Goal: Information Seeking & Learning: Check status

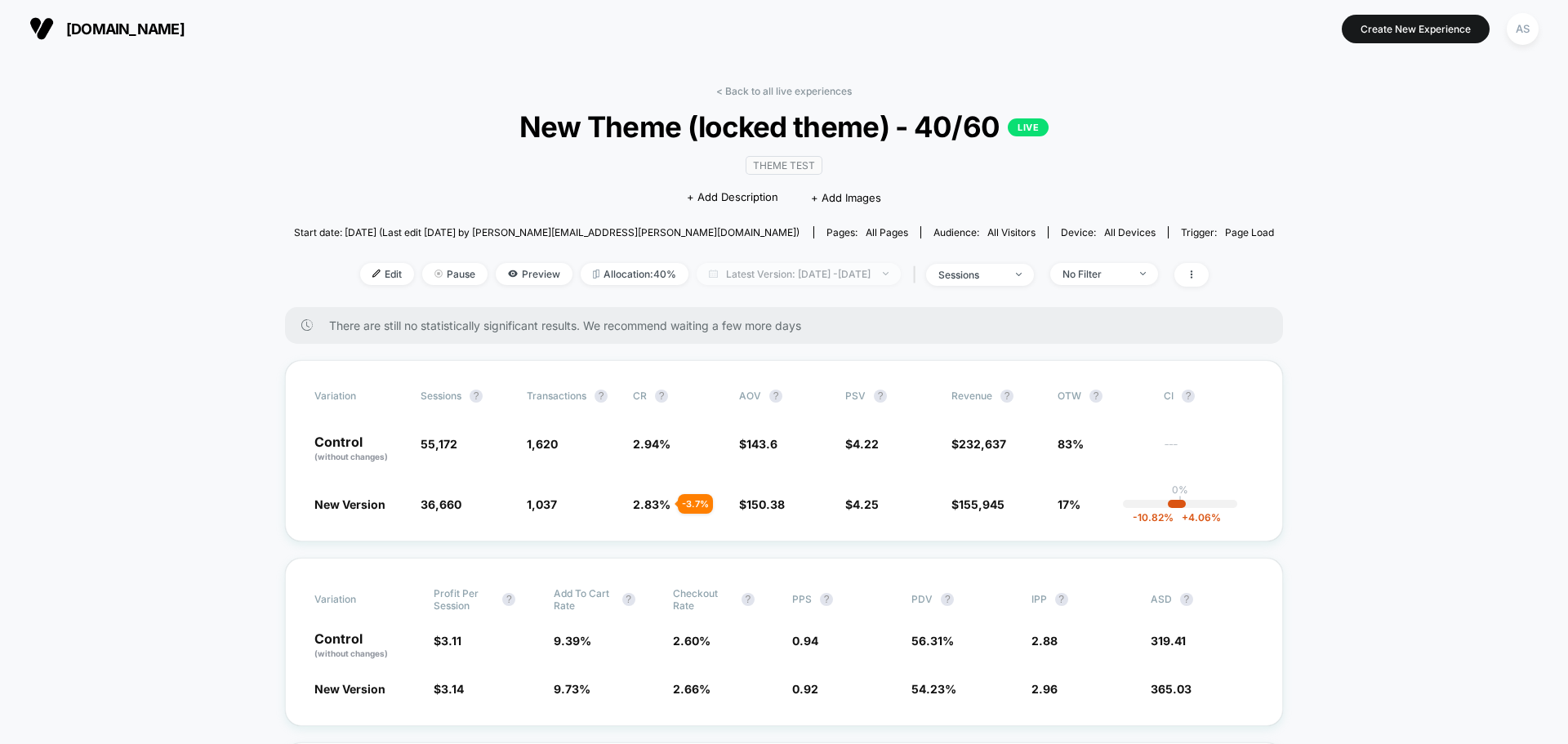
click at [748, 271] on span "Latest Version: [DATE] - [DATE]" at bounding box center [798, 274] width 204 height 22
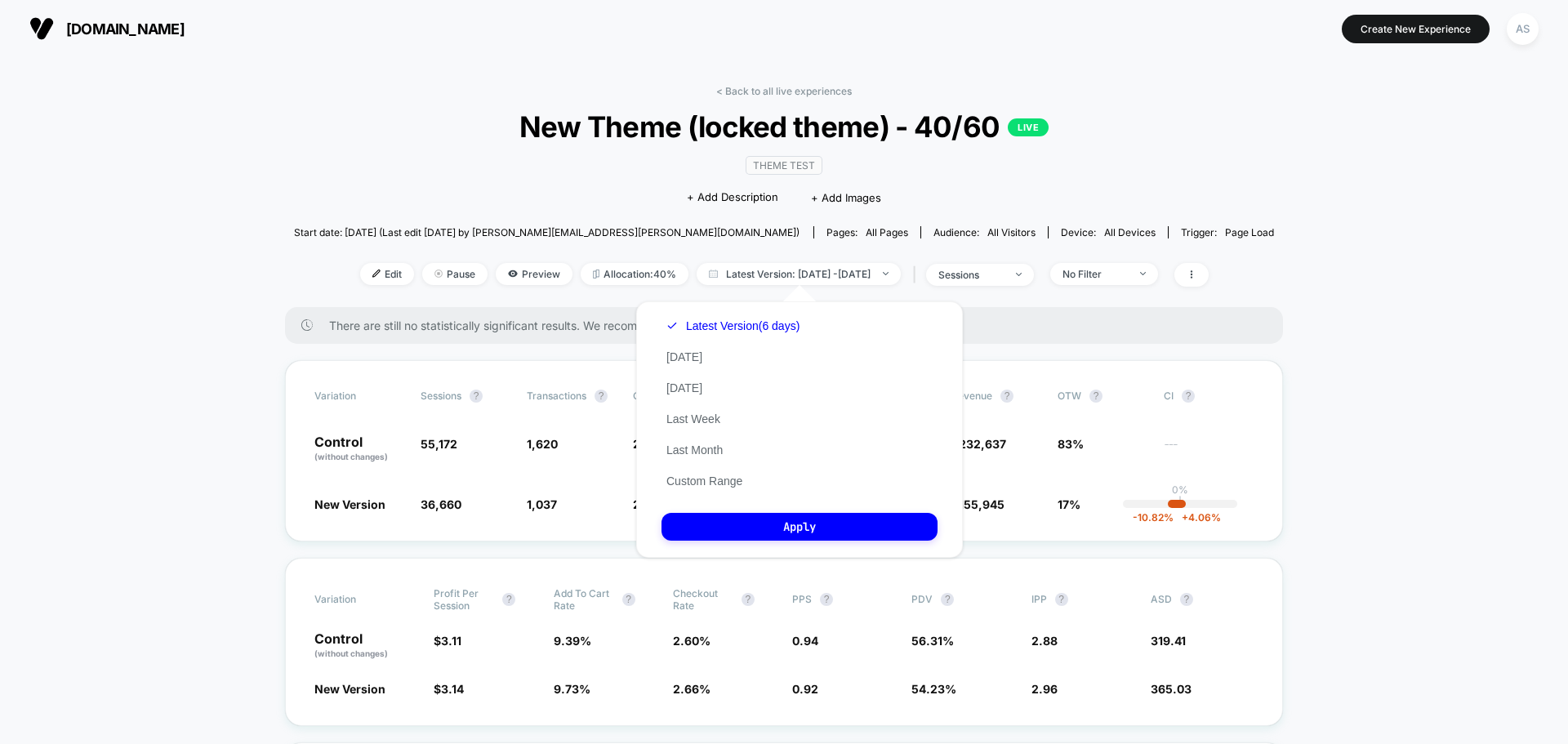
click at [702, 355] on div "Latest Version (6 days) [DATE] [DATE] Last Week Last Month Custom Range" at bounding box center [732, 403] width 143 height 186
click at [685, 358] on button "[DATE]" at bounding box center [684, 356] width 46 height 14
click at [768, 520] on button "Apply" at bounding box center [799, 526] width 276 height 28
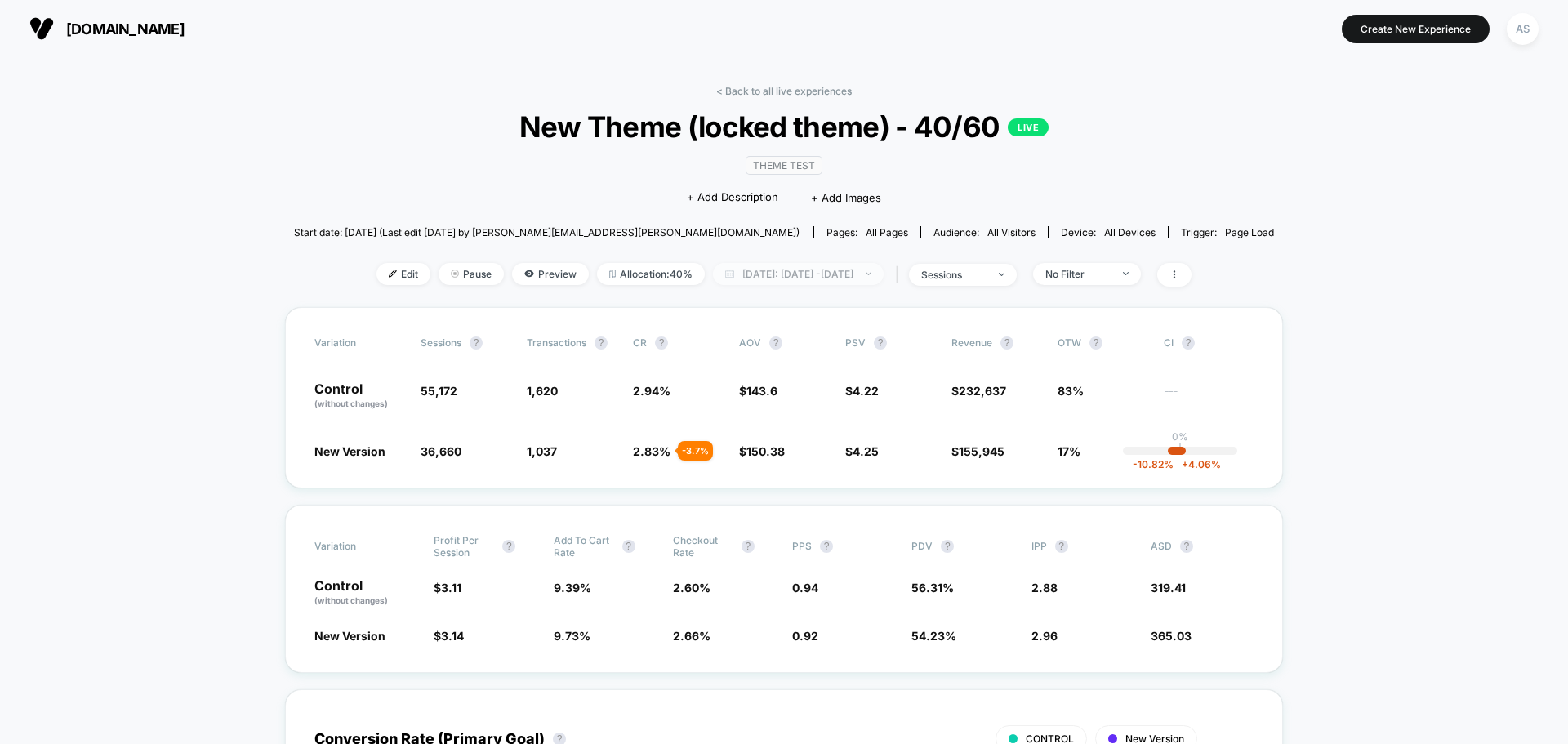
click at [762, 277] on span "[DATE]: [DATE] - [DATE]" at bounding box center [798, 274] width 171 height 22
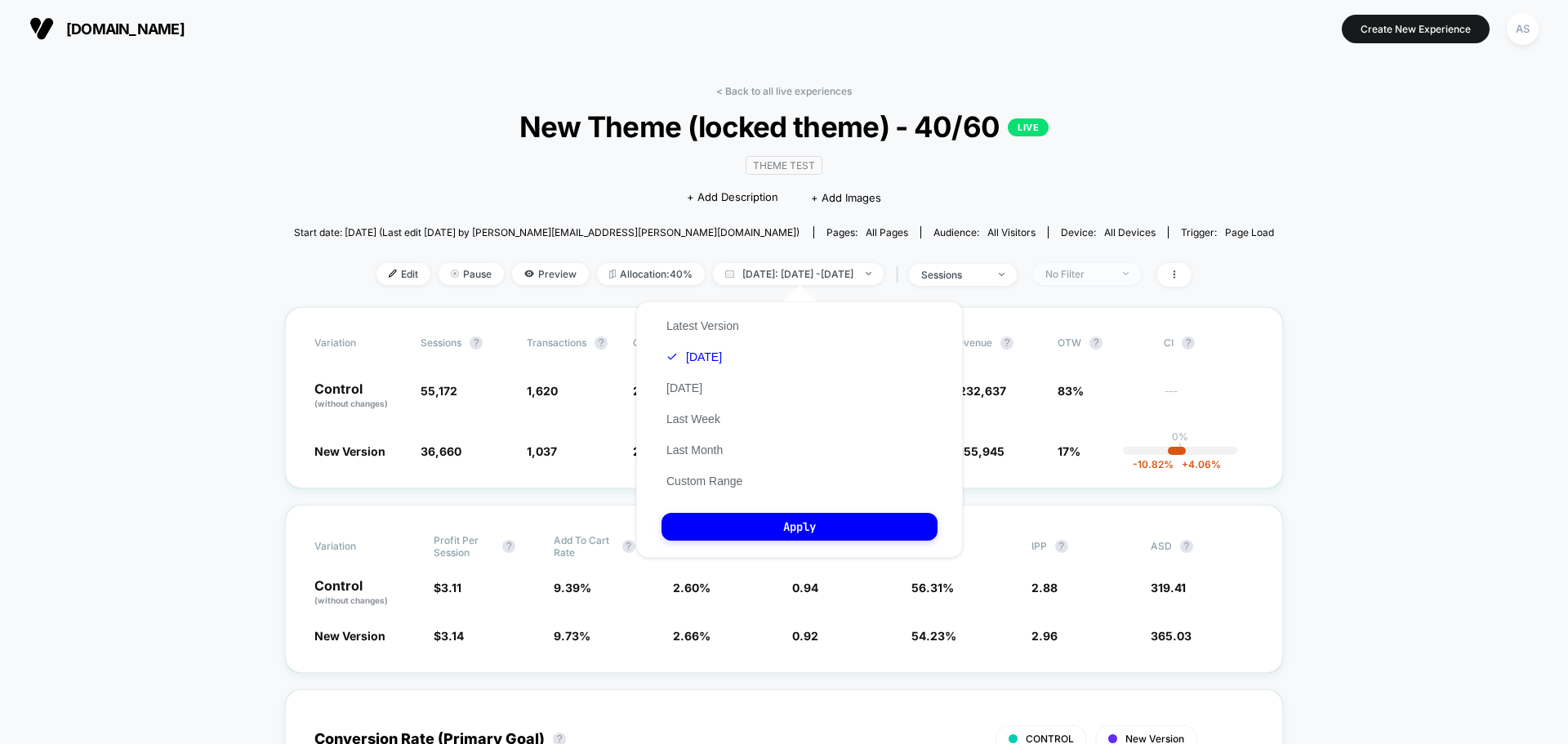
click at [1084, 280] on span "No Filter" at bounding box center [1086, 274] width 107 height 22
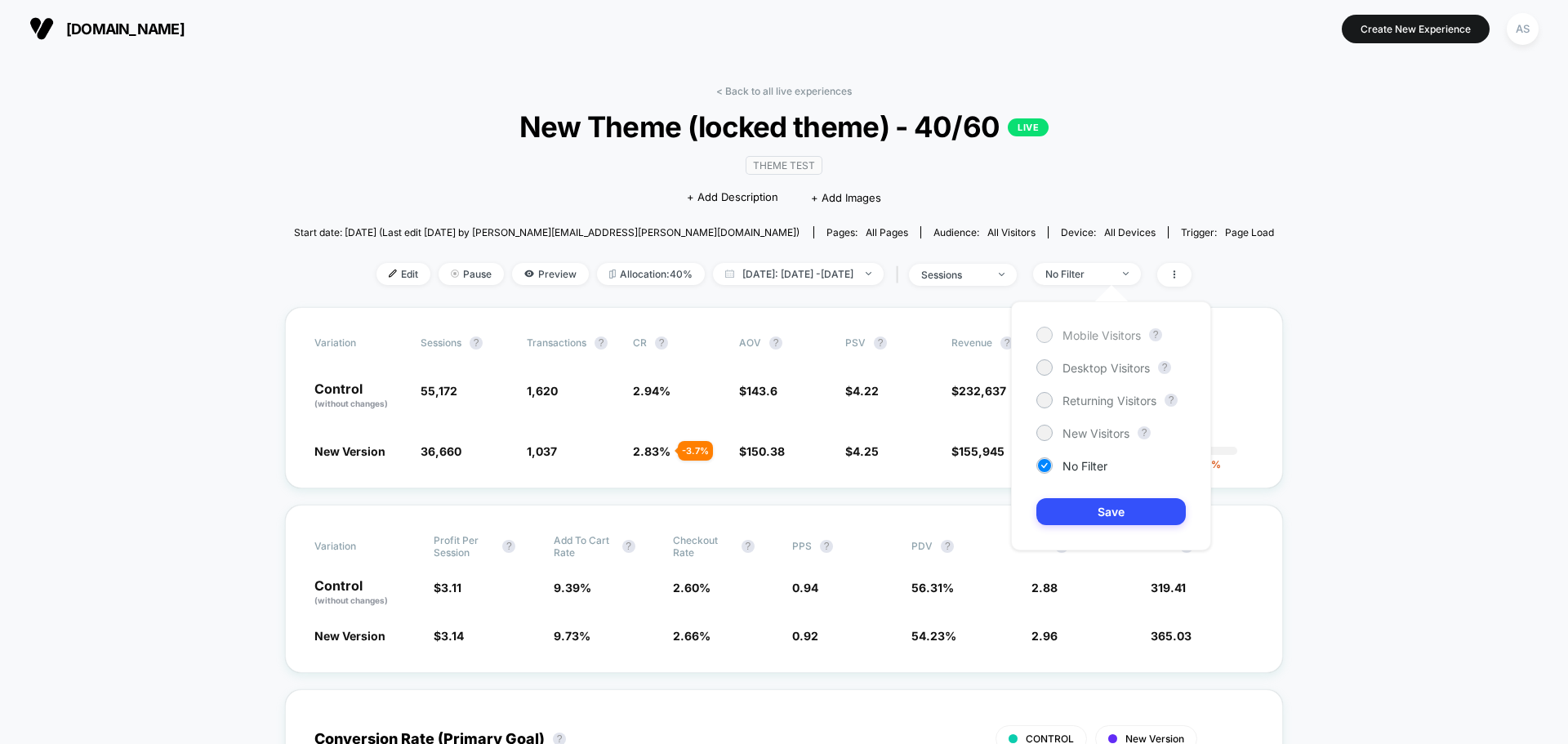
click at [1079, 333] on span "Mobile Visitors" at bounding box center [1101, 335] width 79 height 14
click at [1081, 508] on button "Save" at bounding box center [1110, 512] width 150 height 27
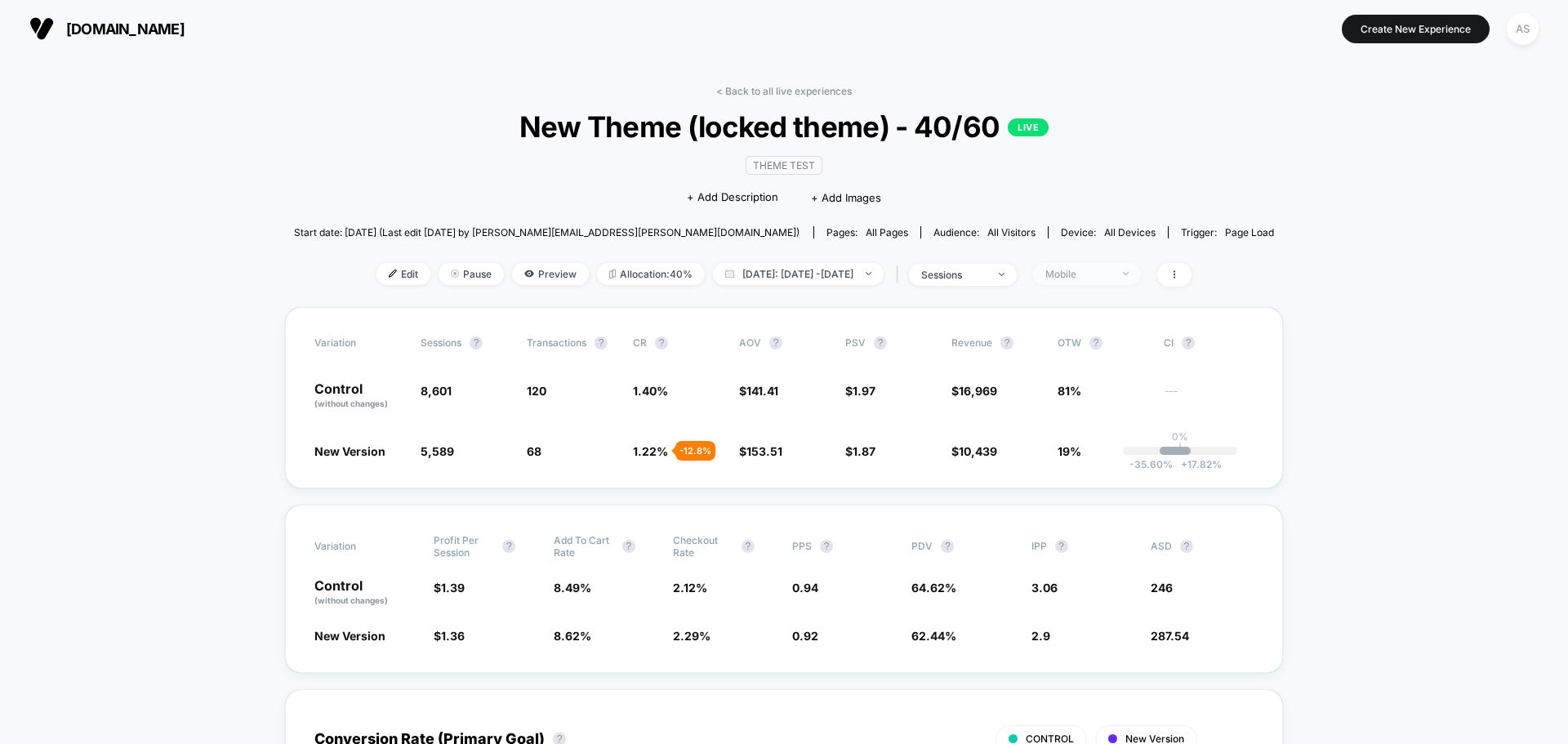
click at [1110, 274] on div "Mobile" at bounding box center [1077, 274] width 65 height 12
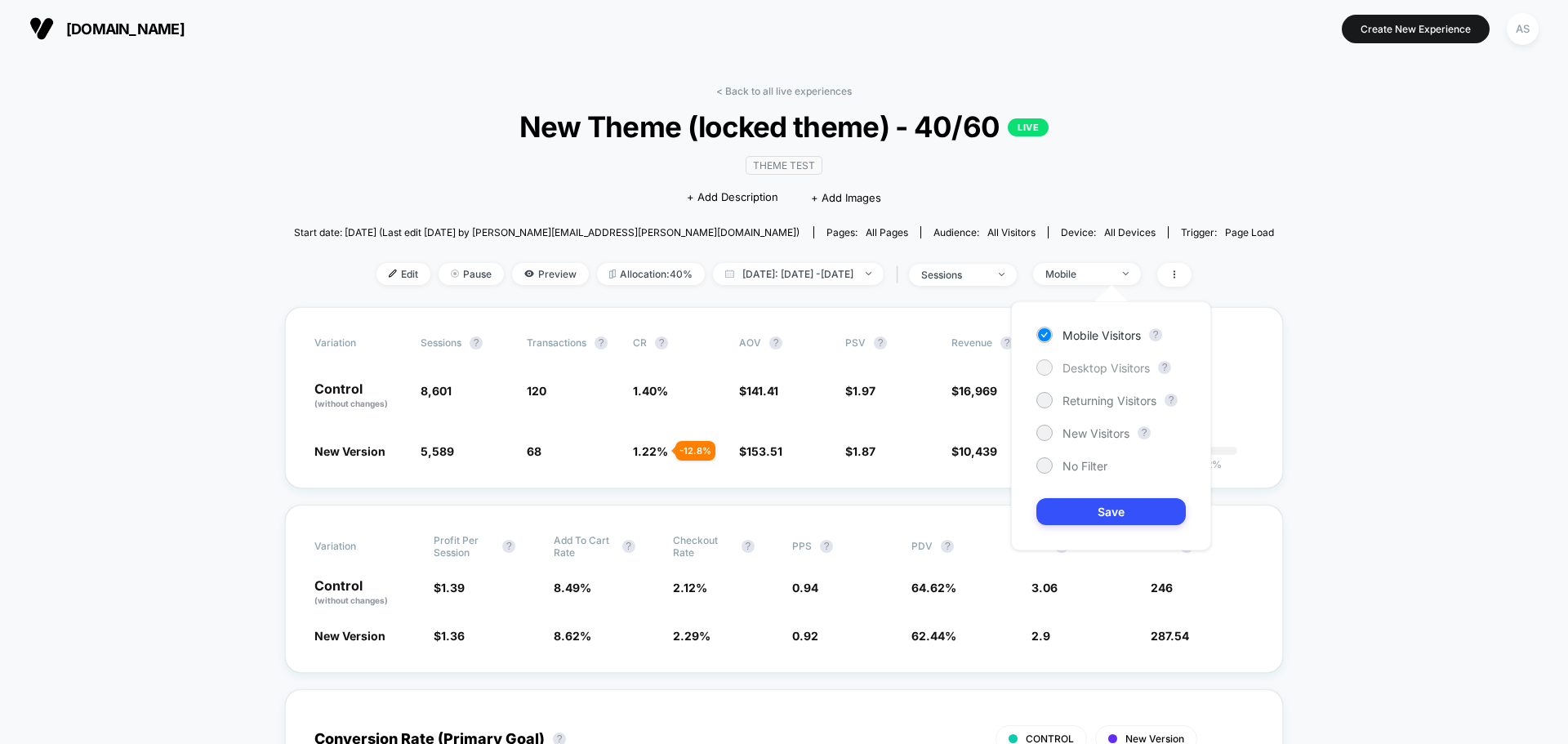
click at [1077, 364] on span "Desktop Visitors" at bounding box center [1105, 368] width 87 height 14
click at [1086, 510] on button "Save" at bounding box center [1110, 512] width 150 height 27
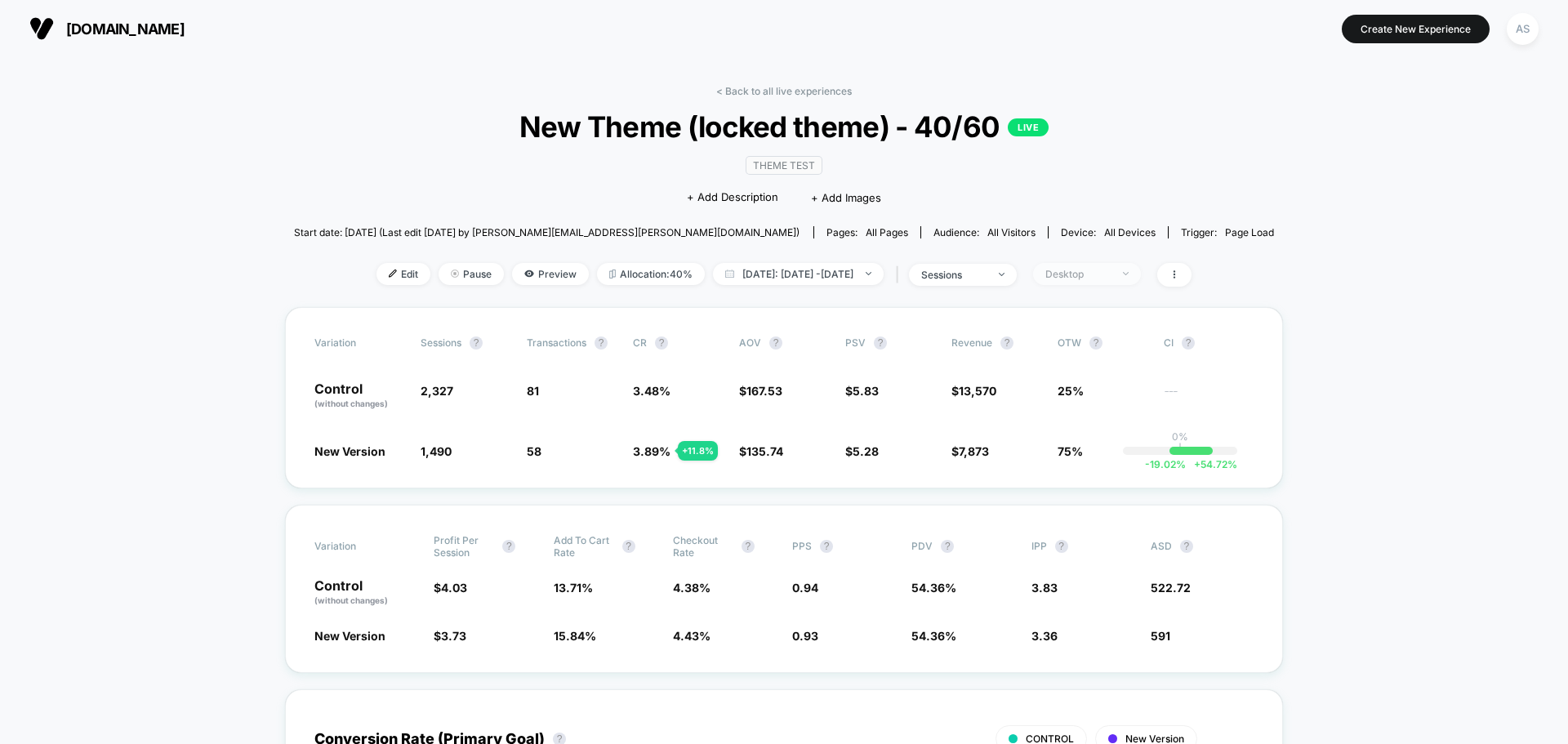
click at [1101, 280] on span "Desktop" at bounding box center [1086, 274] width 107 height 22
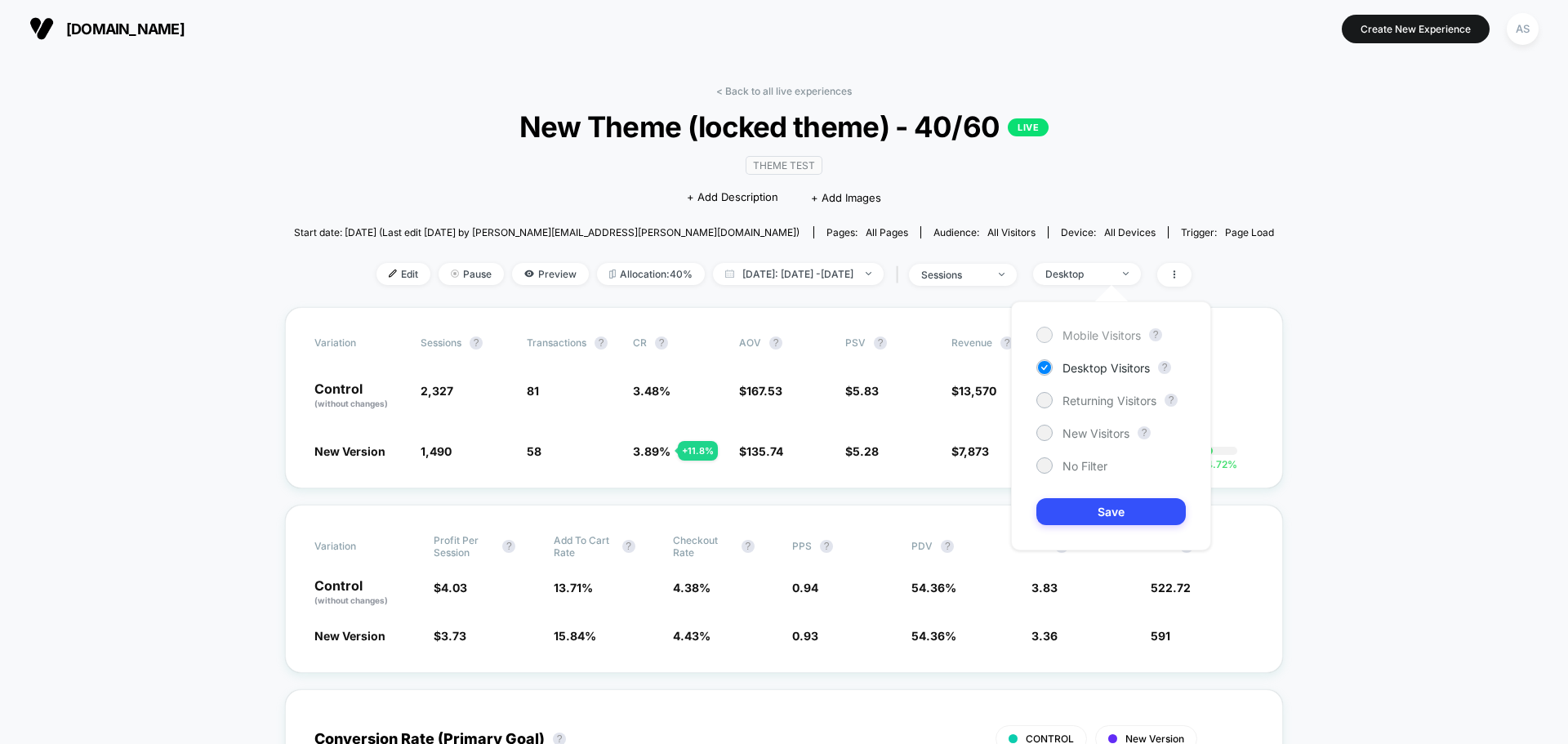
click at [1076, 337] on span "Mobile Visitors" at bounding box center [1101, 335] width 79 height 14
click at [1072, 446] on div "Mobile Visitors ? Desktop Visitors ? Returning Visitors ? New Visitors ? No Fil…" at bounding box center [1110, 425] width 200 height 249
click at [1066, 466] on span "No Filter" at bounding box center [1084, 466] width 45 height 14
click at [1103, 513] on button "Save" at bounding box center [1110, 512] width 150 height 27
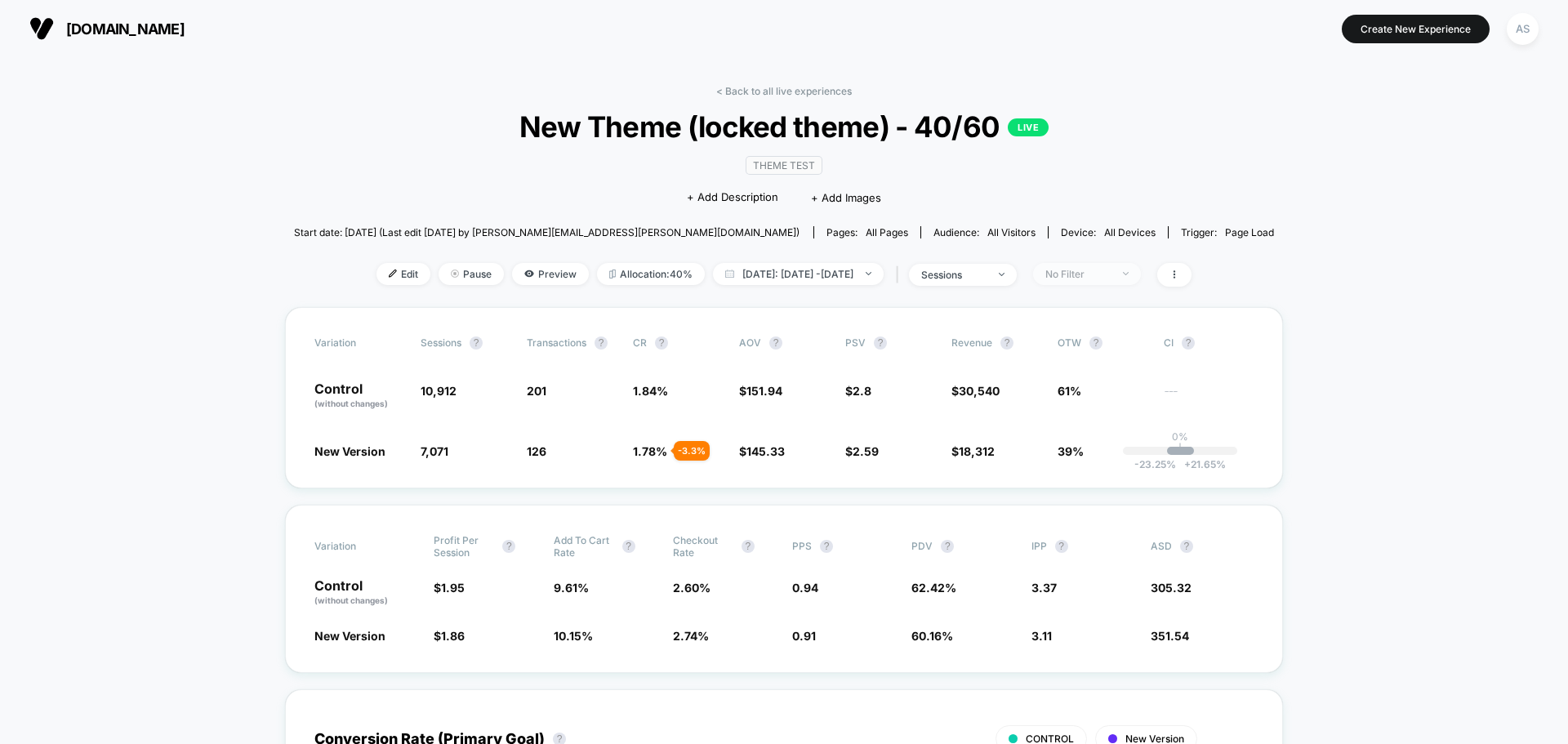
click at [1110, 272] on div "No Filter" at bounding box center [1077, 274] width 65 height 12
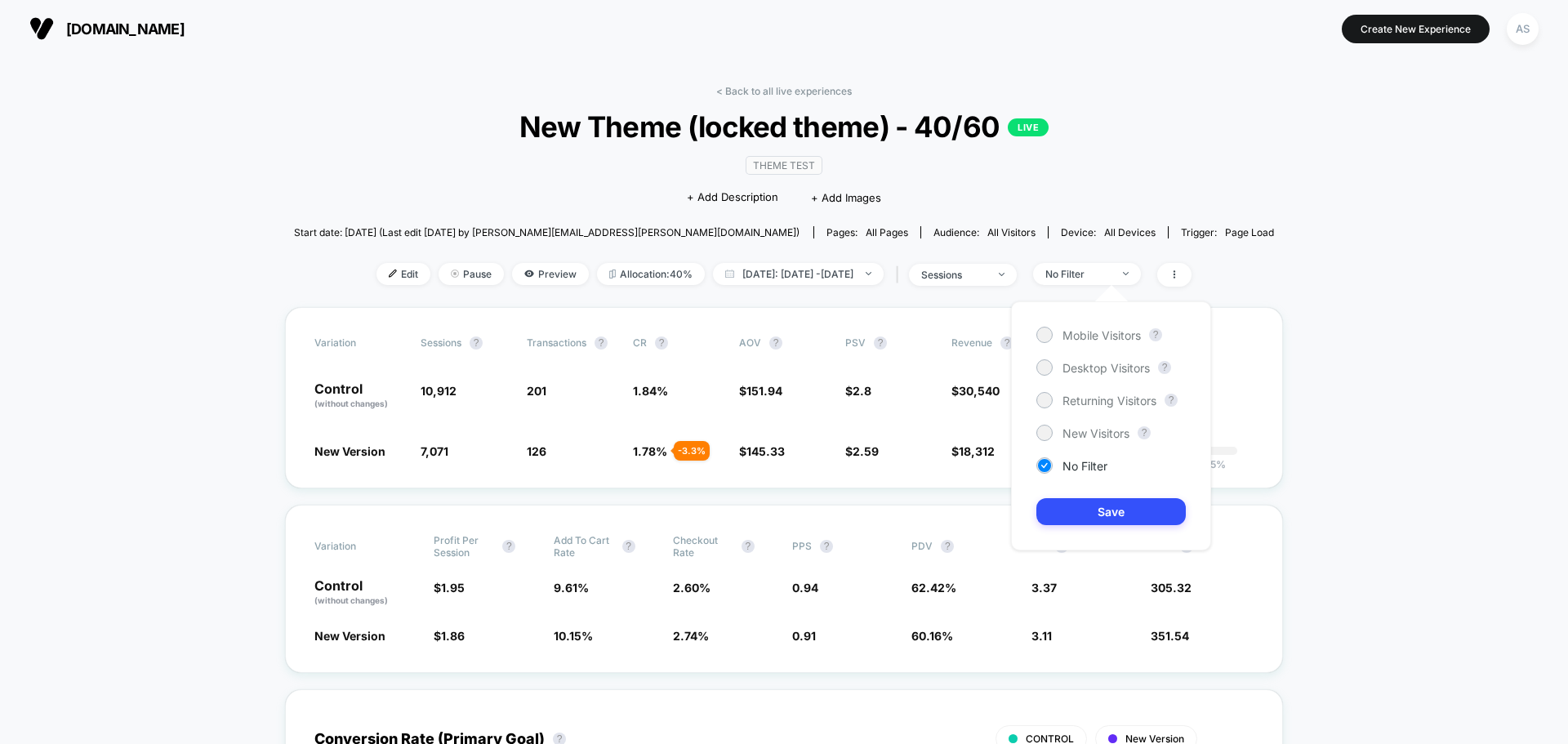
click at [1077, 358] on div "Mobile Visitors ? Desktop Visitors ? Returning Visitors ? New Visitors ? No Fil…" at bounding box center [1110, 425] width 200 height 249
click at [1057, 364] on div "Desktop Visitors" at bounding box center [1093, 367] width 113 height 16
click at [1103, 528] on div "Mobile Visitors ? Desktop Visitors ? Returning Visitors ? New Visitors ? No Fil…" at bounding box center [1110, 425] width 200 height 249
click at [1088, 510] on button "Save" at bounding box center [1110, 512] width 150 height 27
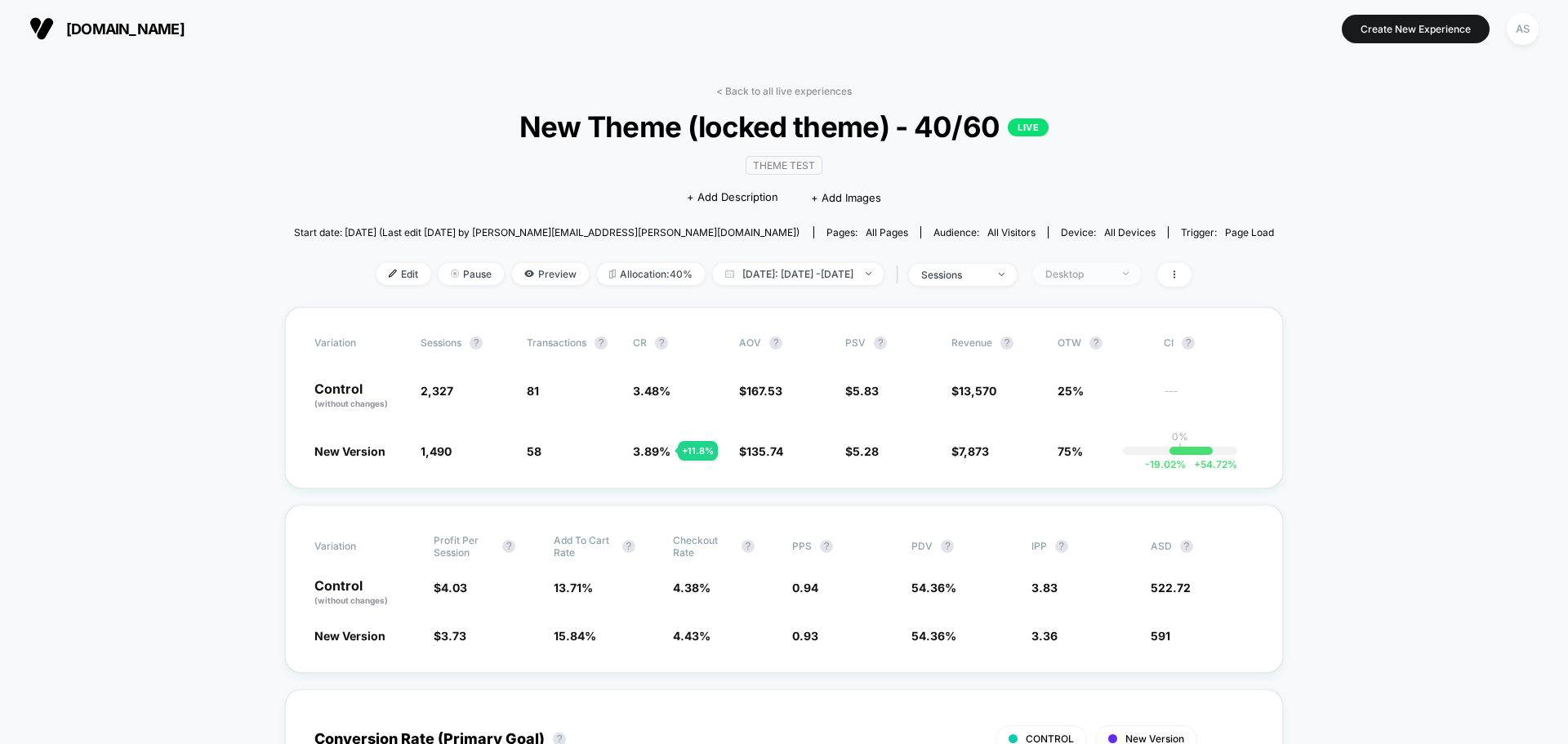
click at [1110, 268] on div "Desktop" at bounding box center [1077, 274] width 65 height 12
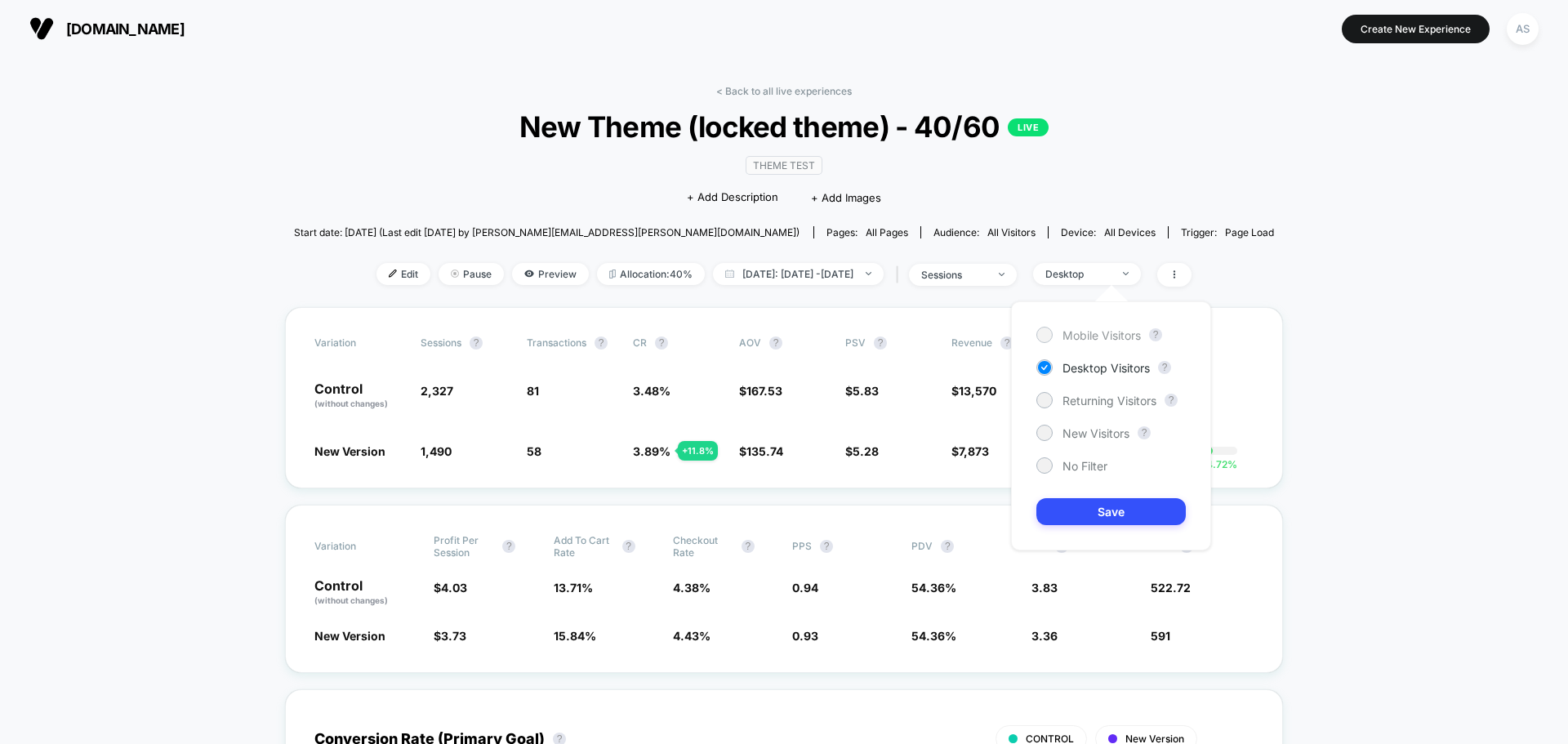
click at [1076, 328] on span "Mobile Visitors" at bounding box center [1101, 335] width 79 height 14
click at [1066, 510] on button "Save" at bounding box center [1110, 512] width 150 height 27
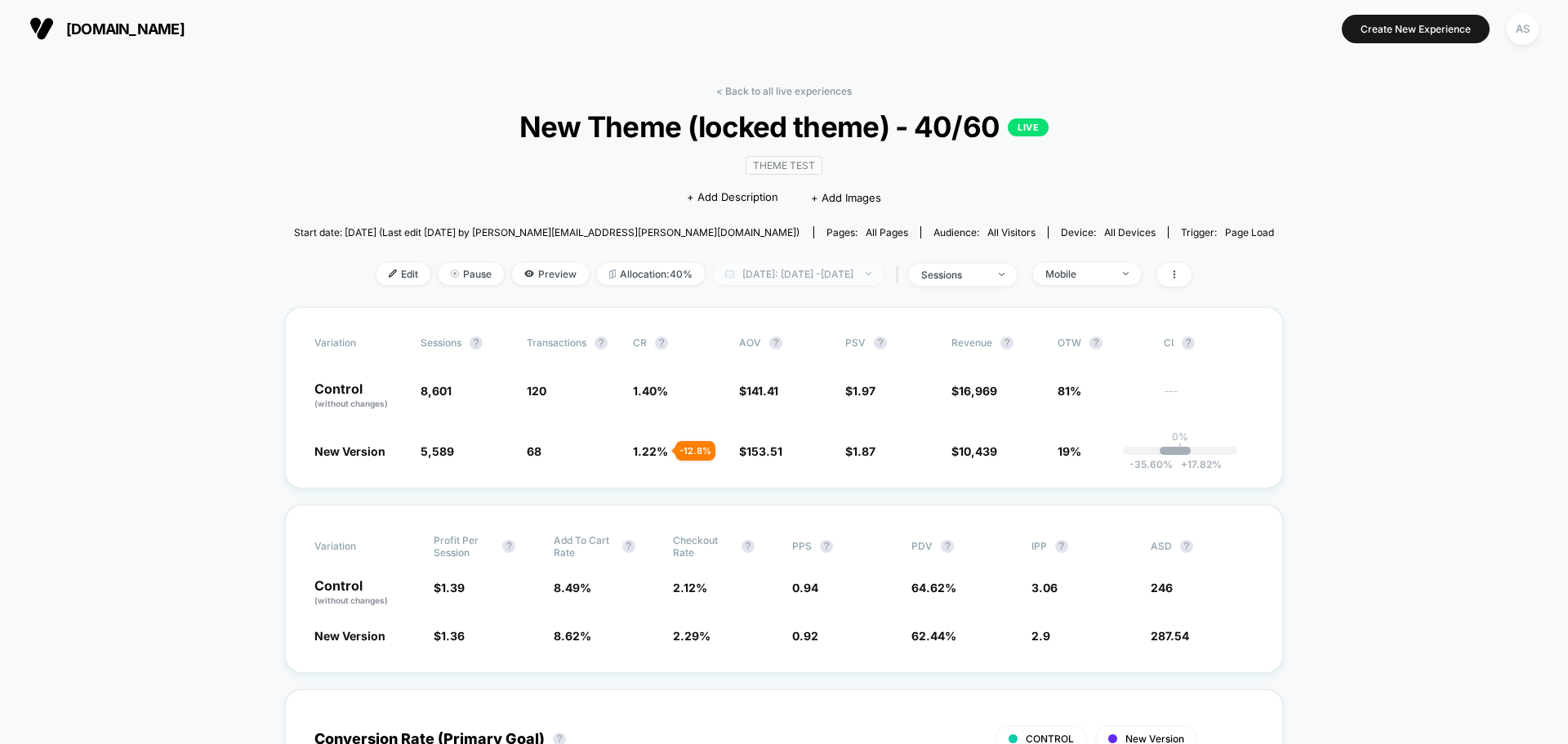
click at [847, 274] on span "[DATE]: [DATE] - [DATE]" at bounding box center [798, 274] width 171 height 22
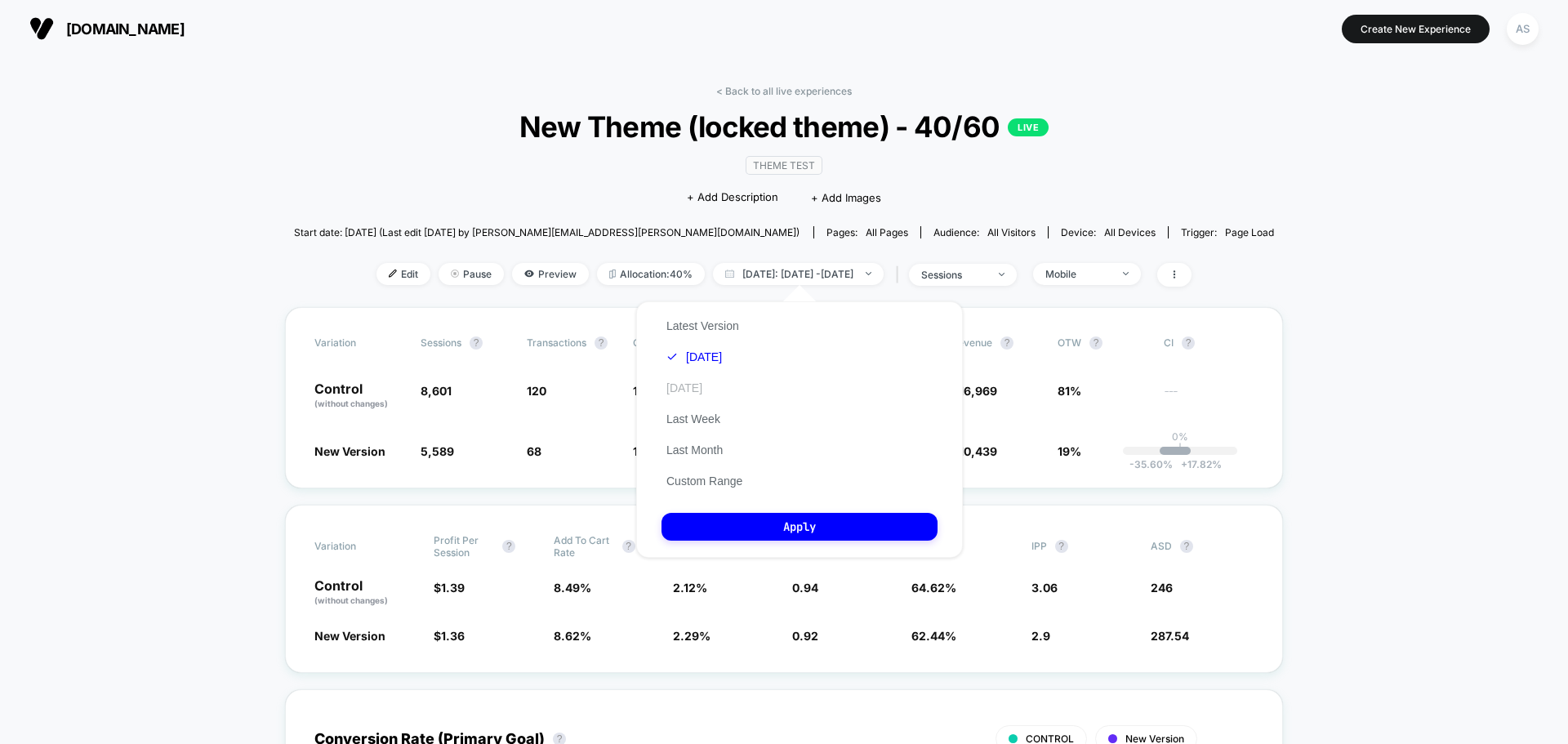
click at [694, 381] on button "[DATE]" at bounding box center [684, 387] width 46 height 14
click at [734, 522] on button "Apply" at bounding box center [799, 526] width 276 height 28
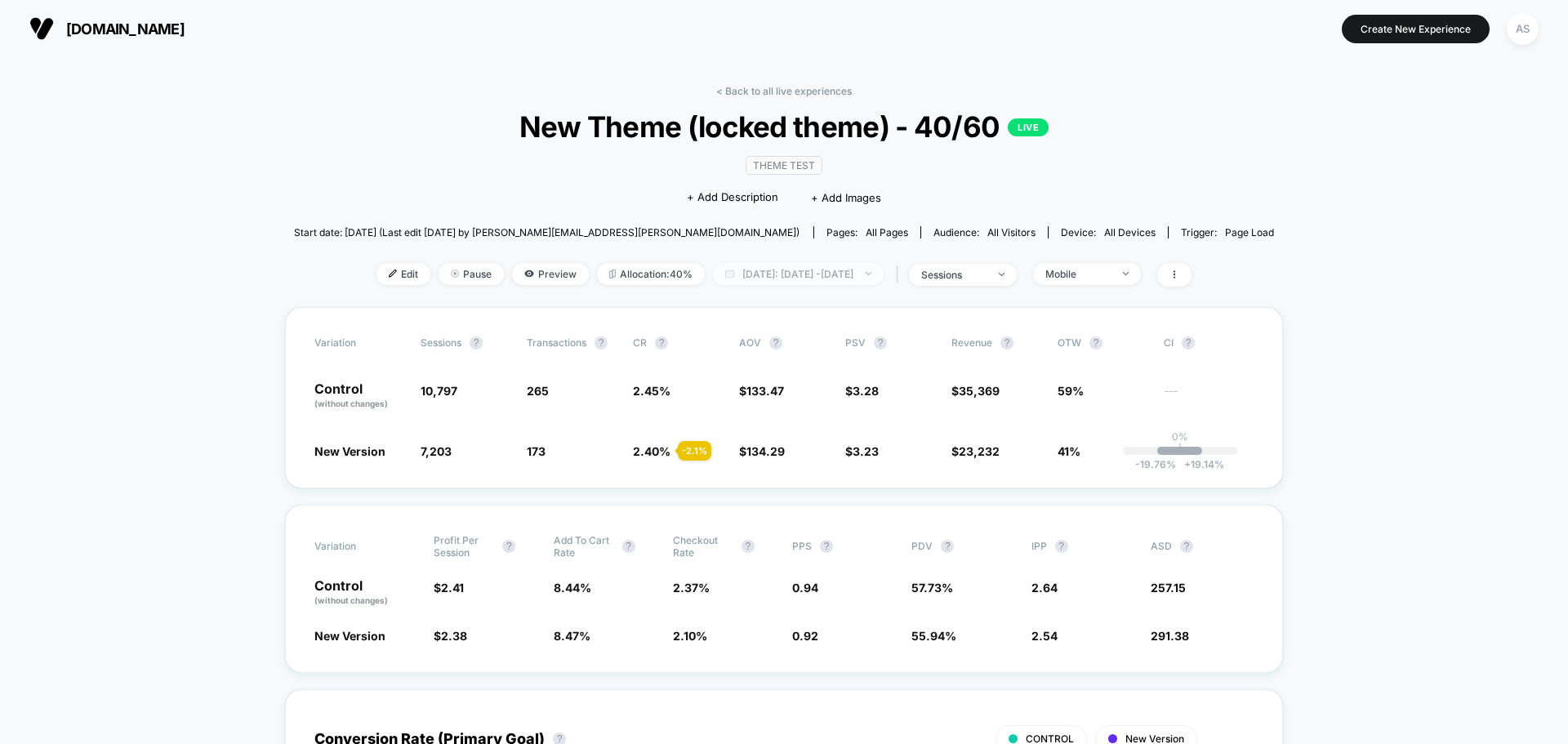
click at [727, 282] on span "[DATE]: [DATE] - [DATE]" at bounding box center [798, 274] width 171 height 22
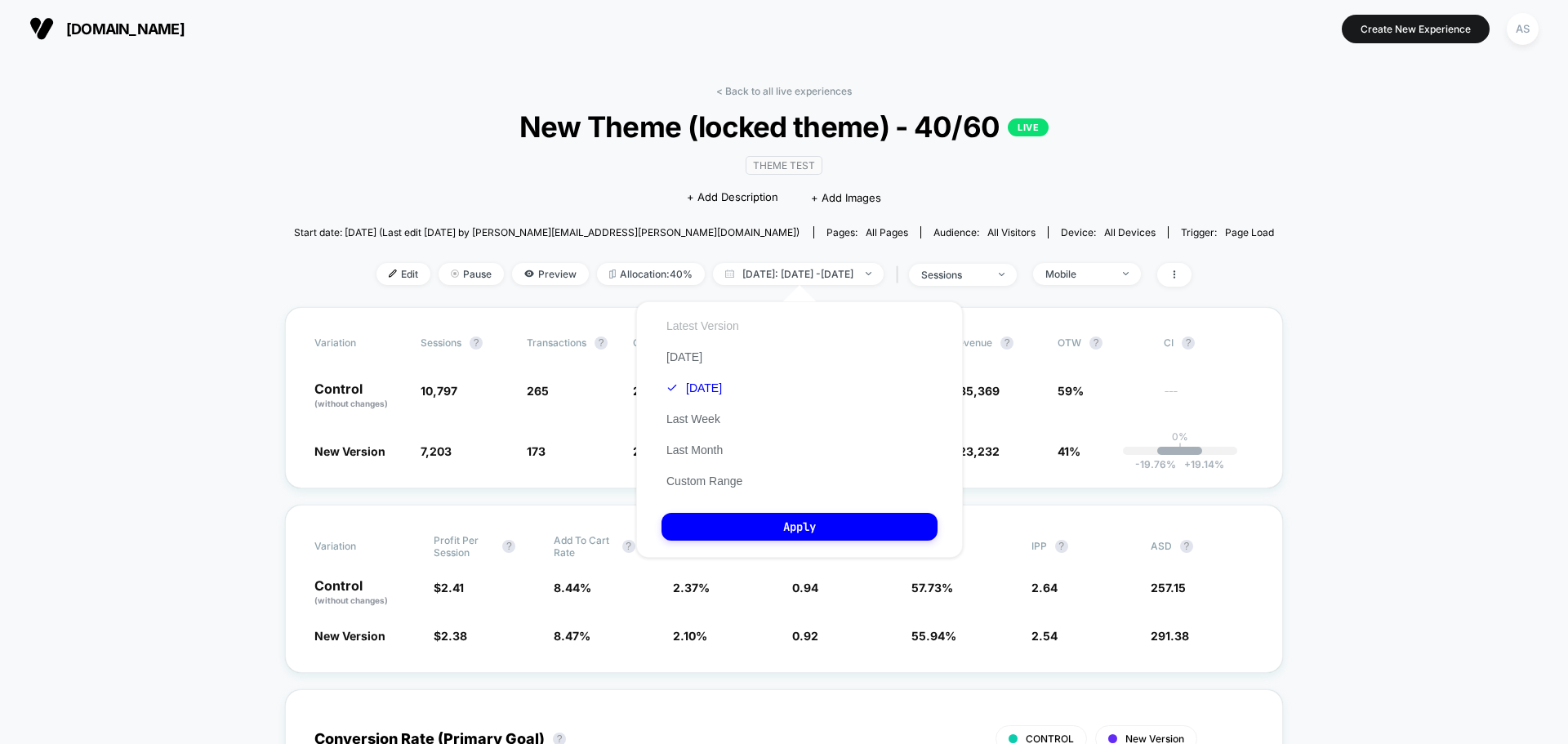
click at [714, 322] on button "Latest Version" at bounding box center [703, 326] width 83 height 14
click at [748, 518] on button "Apply" at bounding box center [799, 526] width 276 height 28
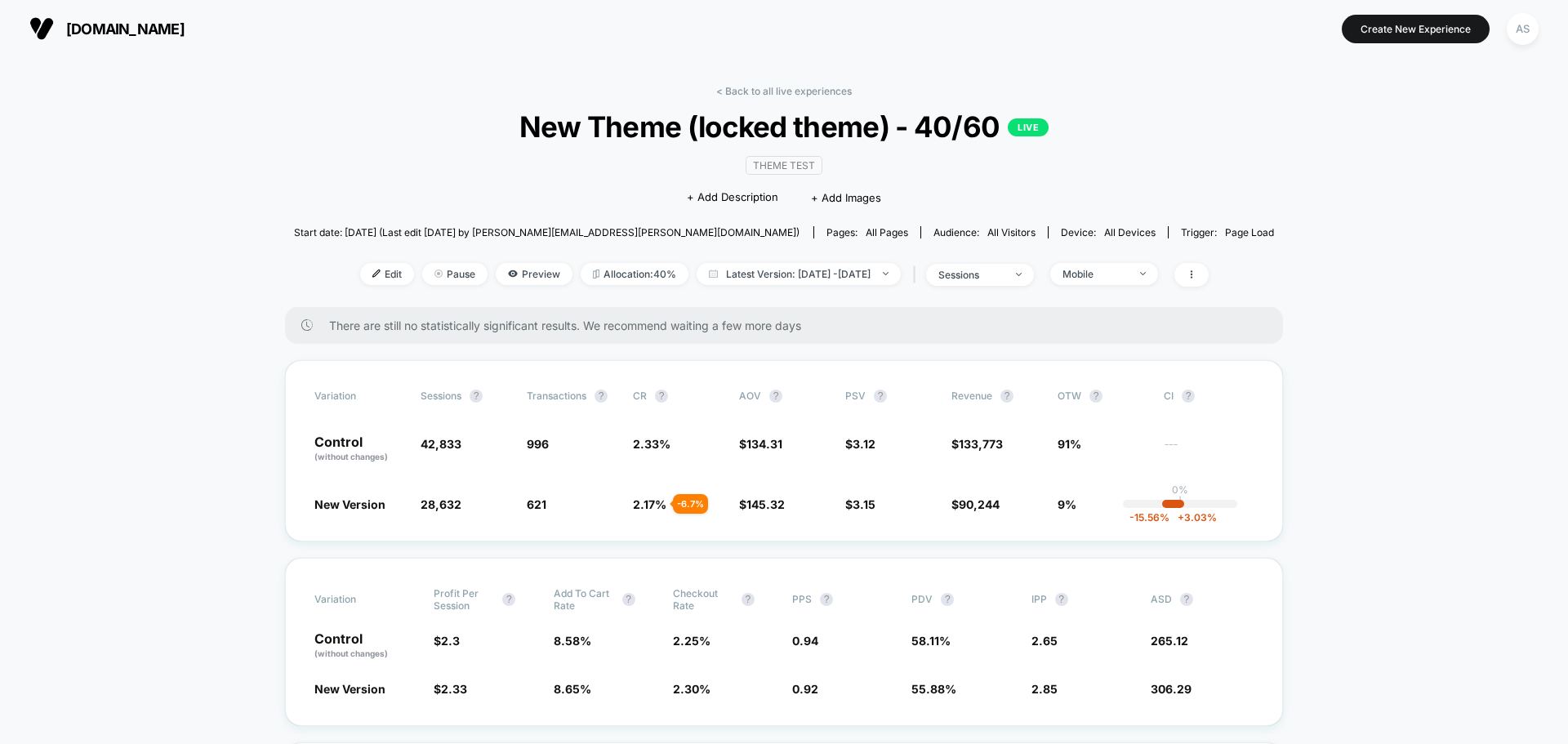
click at [775, 287] on div "< Back to all live experiences New Theme (locked theme) - 40/60 LIVE Theme Test…" at bounding box center [785, 195] width 981 height 222
click at [759, 273] on span "Latest Version: [DATE] - [DATE]" at bounding box center [798, 274] width 204 height 22
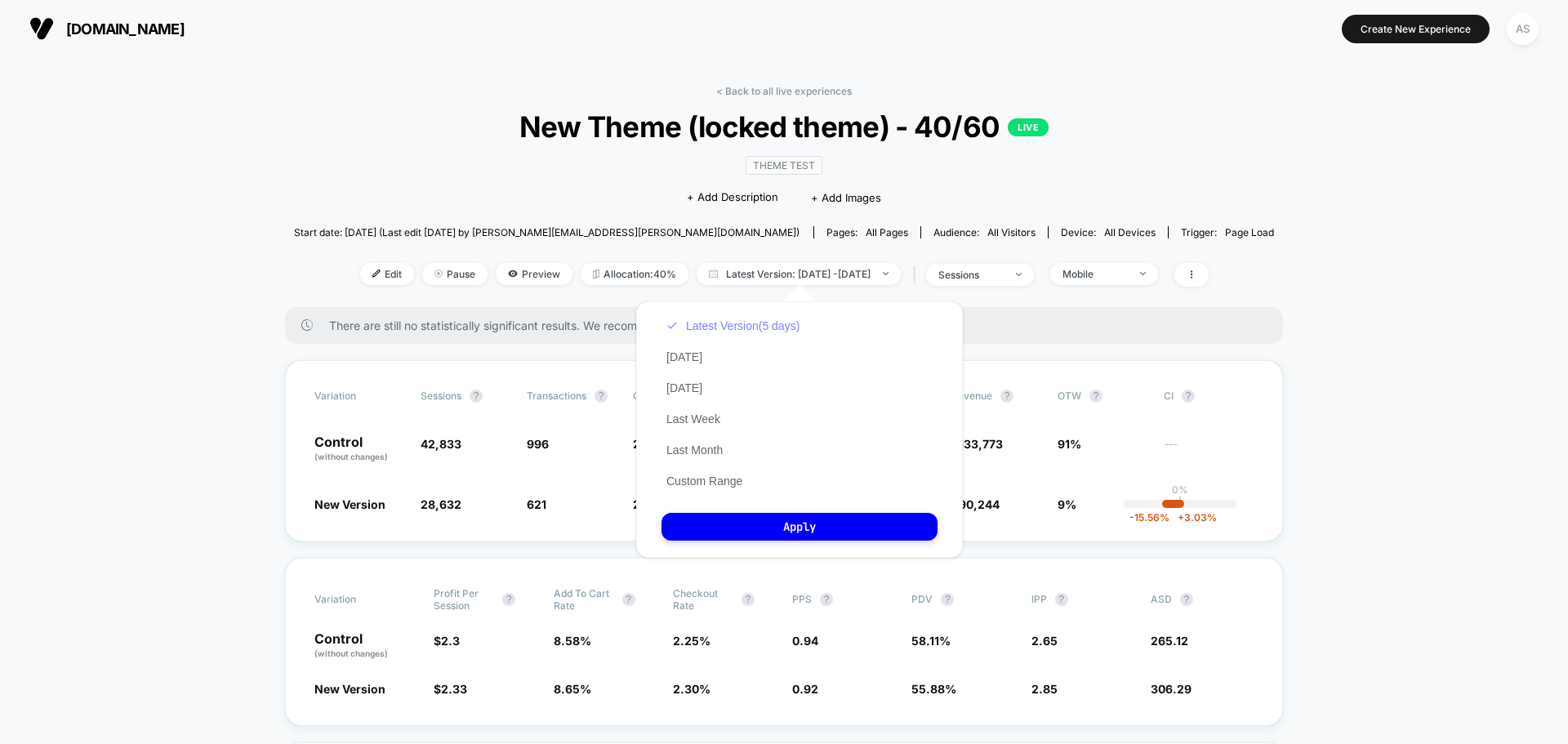
click at [721, 320] on button "Latest Version (5 days)" at bounding box center [732, 326] width 143 height 14
click at [747, 523] on button "Apply" at bounding box center [799, 526] width 276 height 28
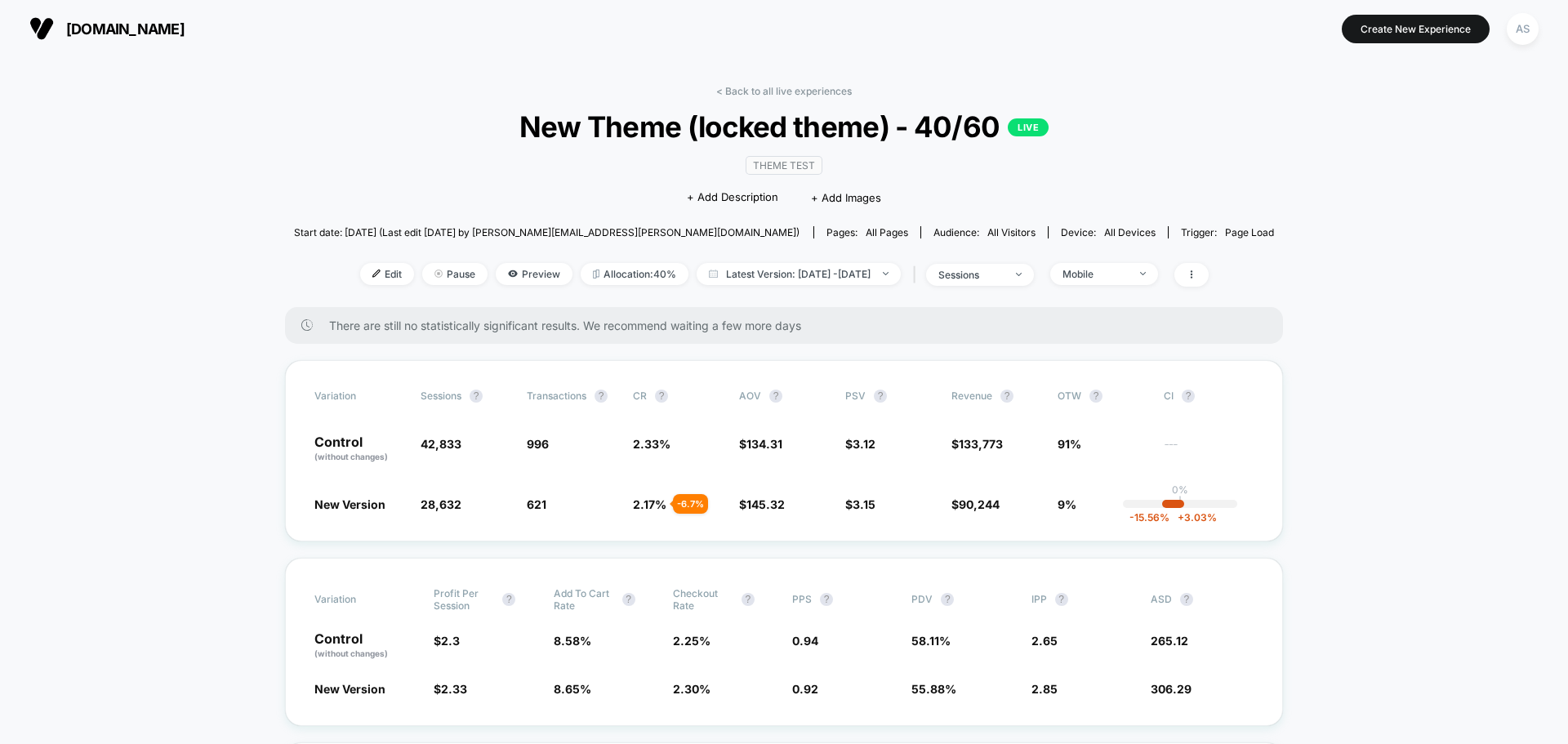
click at [1095, 295] on div "< Back to all live experiences New Theme (locked theme) - 40/60 LIVE Theme Test…" at bounding box center [785, 195] width 981 height 222
click at [1104, 273] on div "Mobile" at bounding box center [1094, 274] width 65 height 12
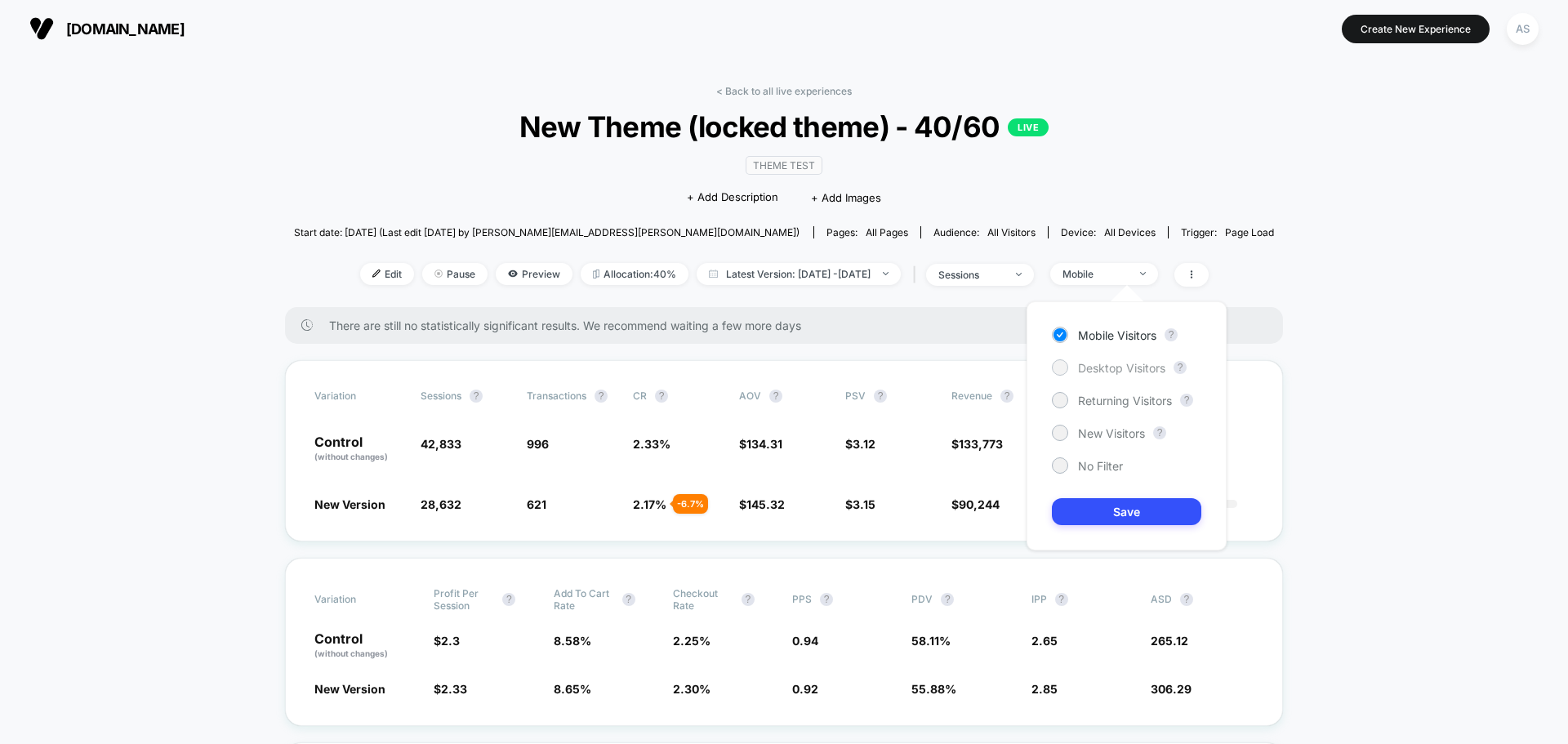
click at [1072, 375] on div "Desktop Visitors" at bounding box center [1109, 367] width 113 height 16
click at [1090, 506] on button "Save" at bounding box center [1127, 512] width 150 height 27
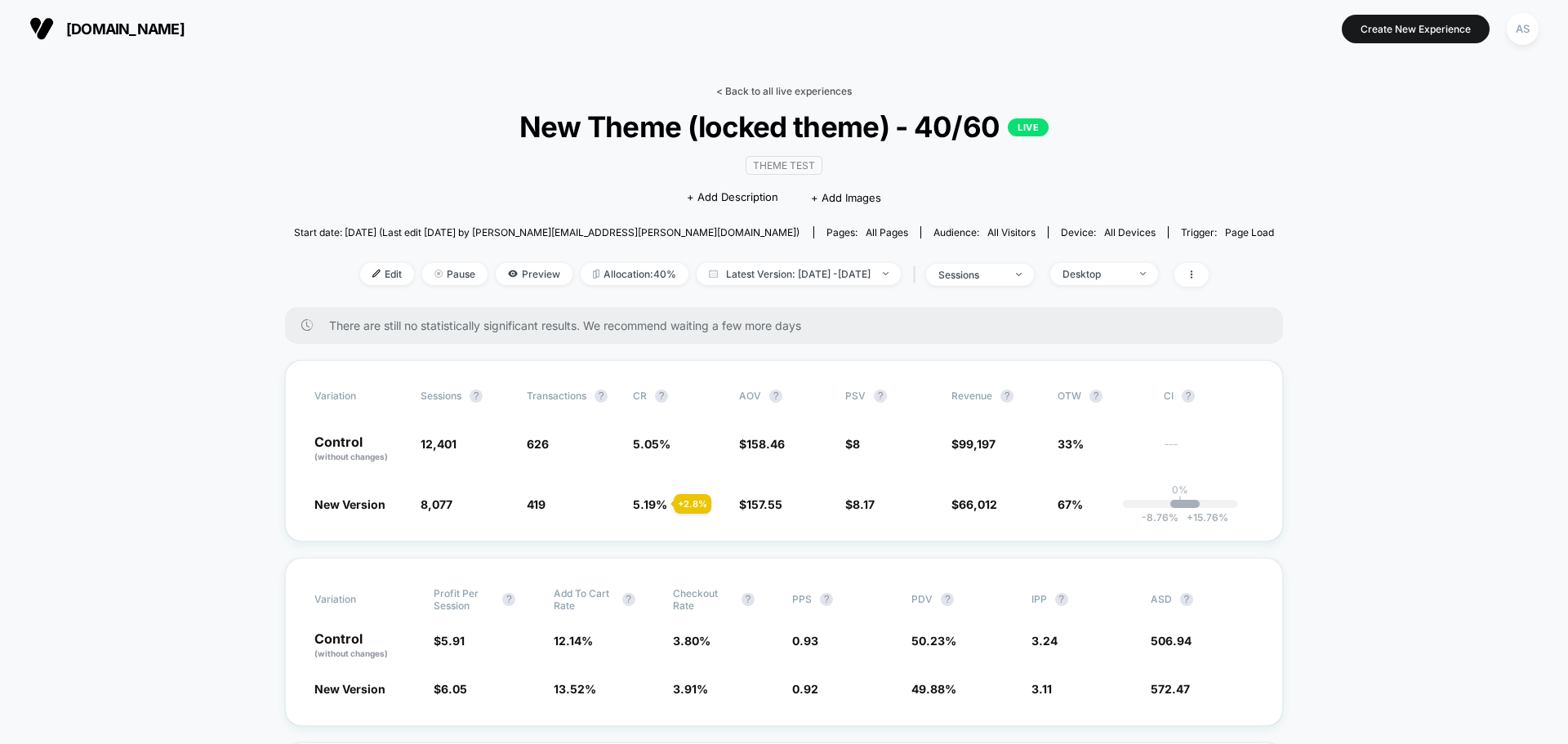
click at [803, 95] on link "< Back to all live experiences" at bounding box center [784, 90] width 135 height 12
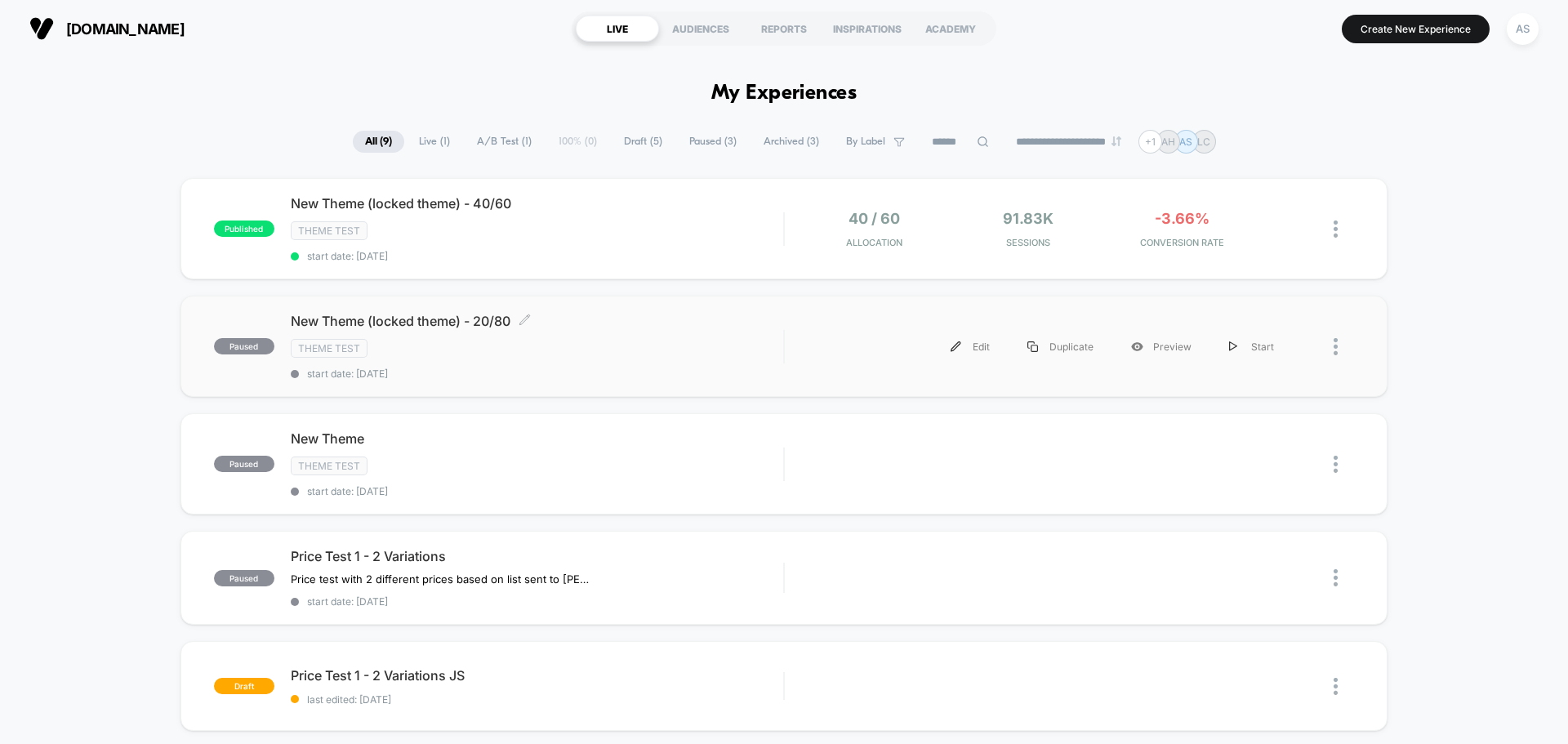
click at [535, 327] on span "New Theme (locked theme) - 20/80 Click to edit experience details" at bounding box center [537, 320] width 492 height 16
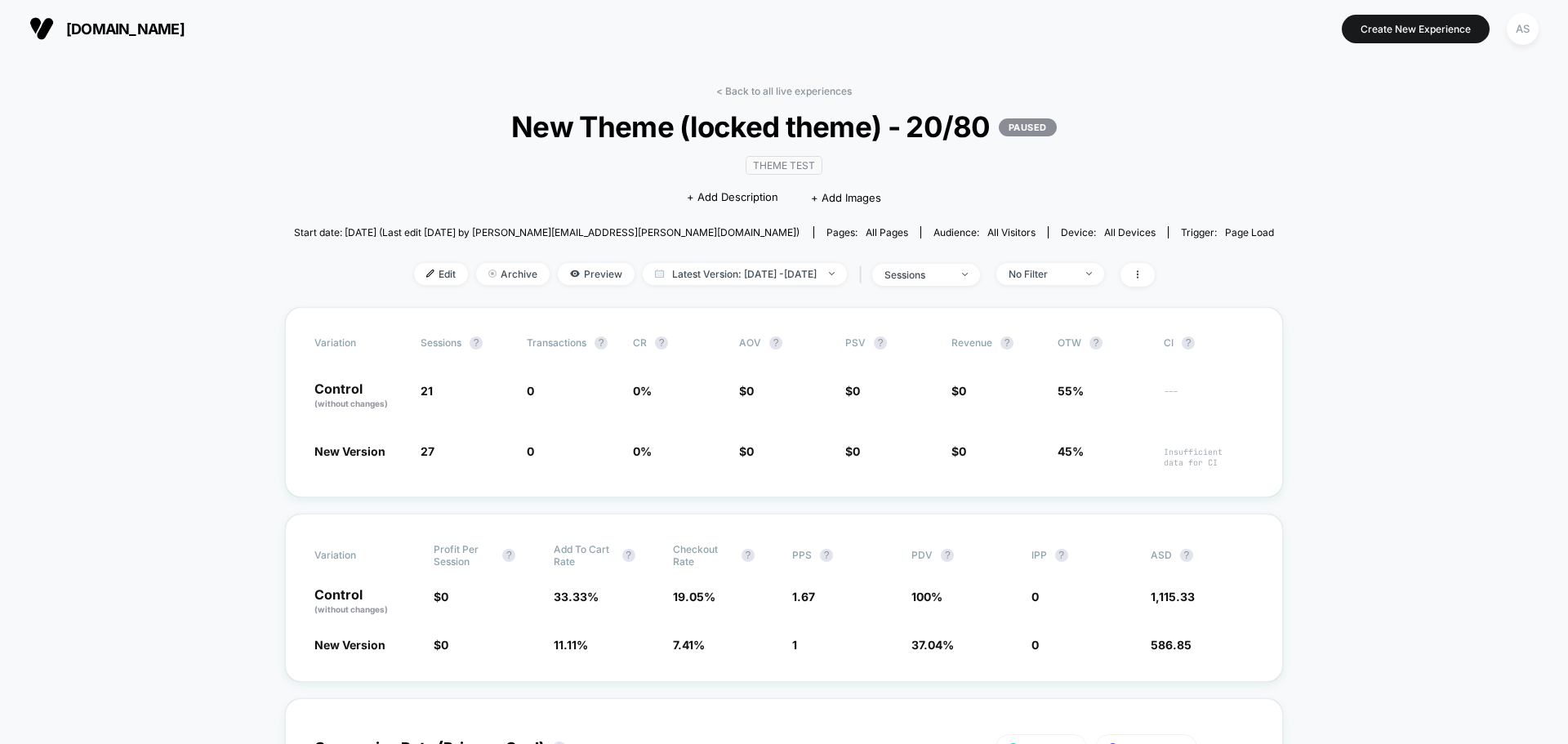
click at [1039, 255] on div "< Back to all live experiences New Theme (locked theme) - 20/80 PAUSED Theme Te…" at bounding box center [785, 195] width 981 height 222
click at [1049, 268] on div "No Filter" at bounding box center [1041, 274] width 65 height 12
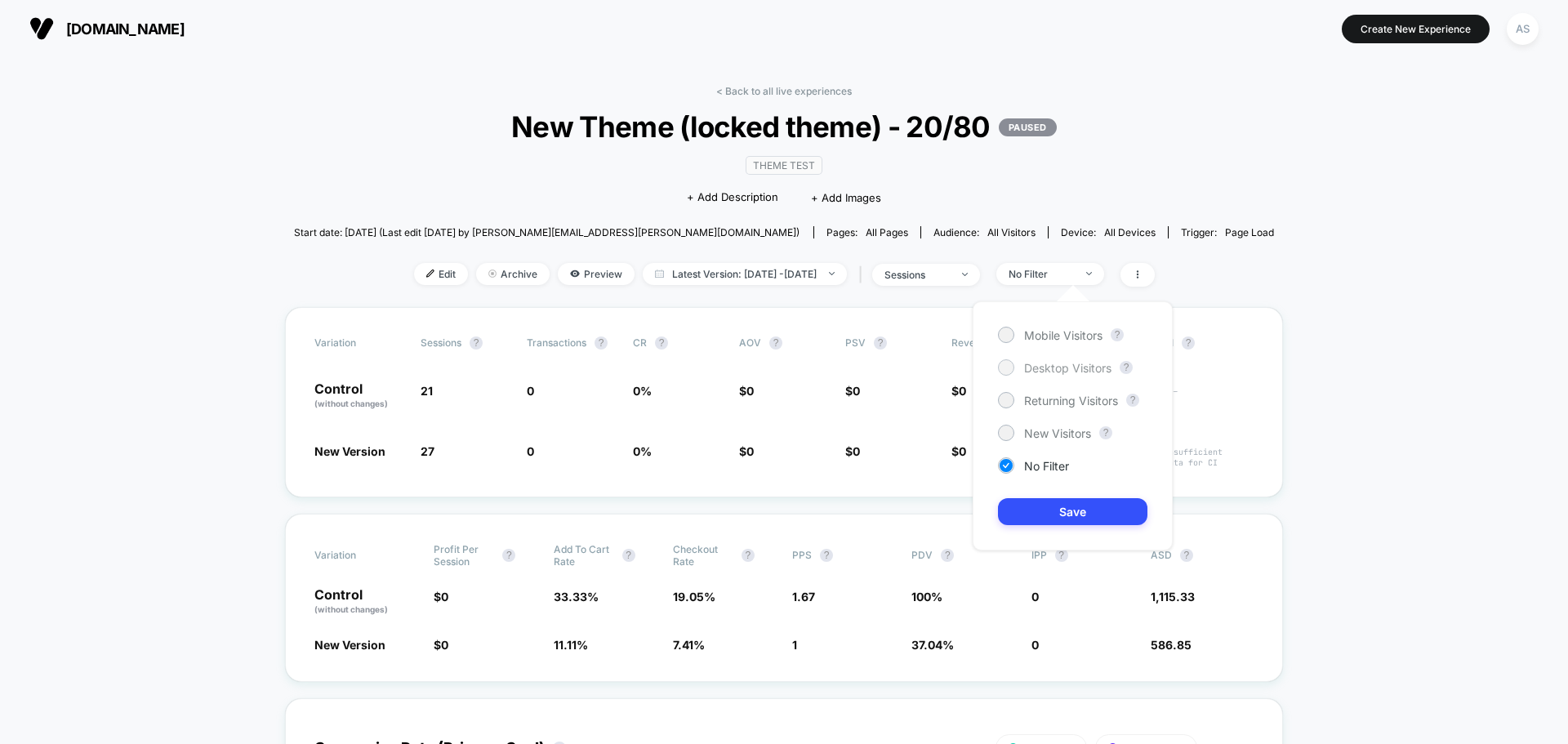
click at [1055, 363] on span "Desktop Visitors" at bounding box center [1067, 368] width 87 height 14
click at [1031, 342] on div "Mobile Visitors" at bounding box center [1050, 334] width 105 height 16
click at [1044, 503] on button "Save" at bounding box center [1072, 512] width 150 height 27
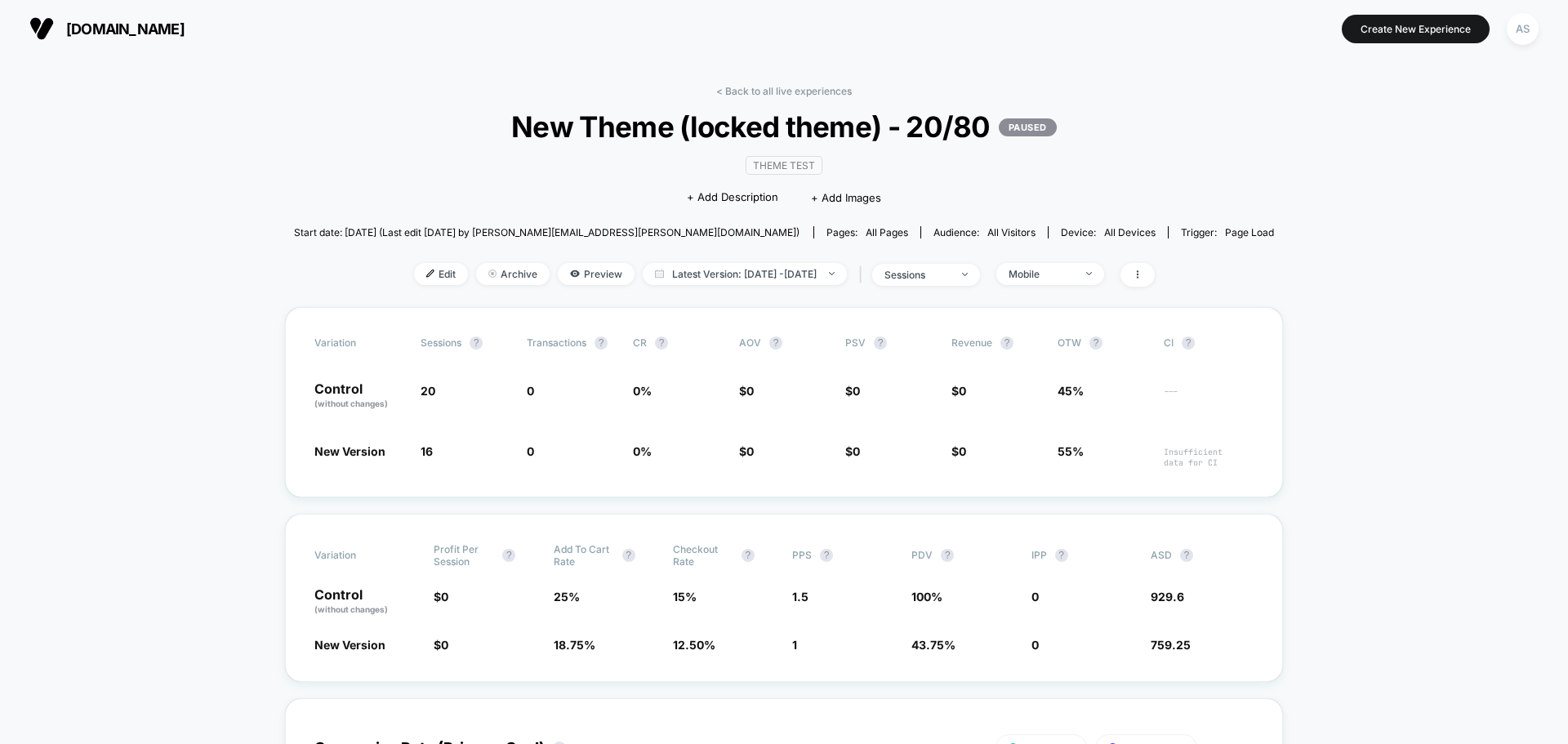
click at [792, 289] on div "< Back to all live experiences New Theme (locked theme) - 20/80 PAUSED Theme Te…" at bounding box center [785, 195] width 981 height 222
click at [766, 279] on span "Latest Version: [DATE] - [DATE]" at bounding box center [744, 274] width 204 height 22
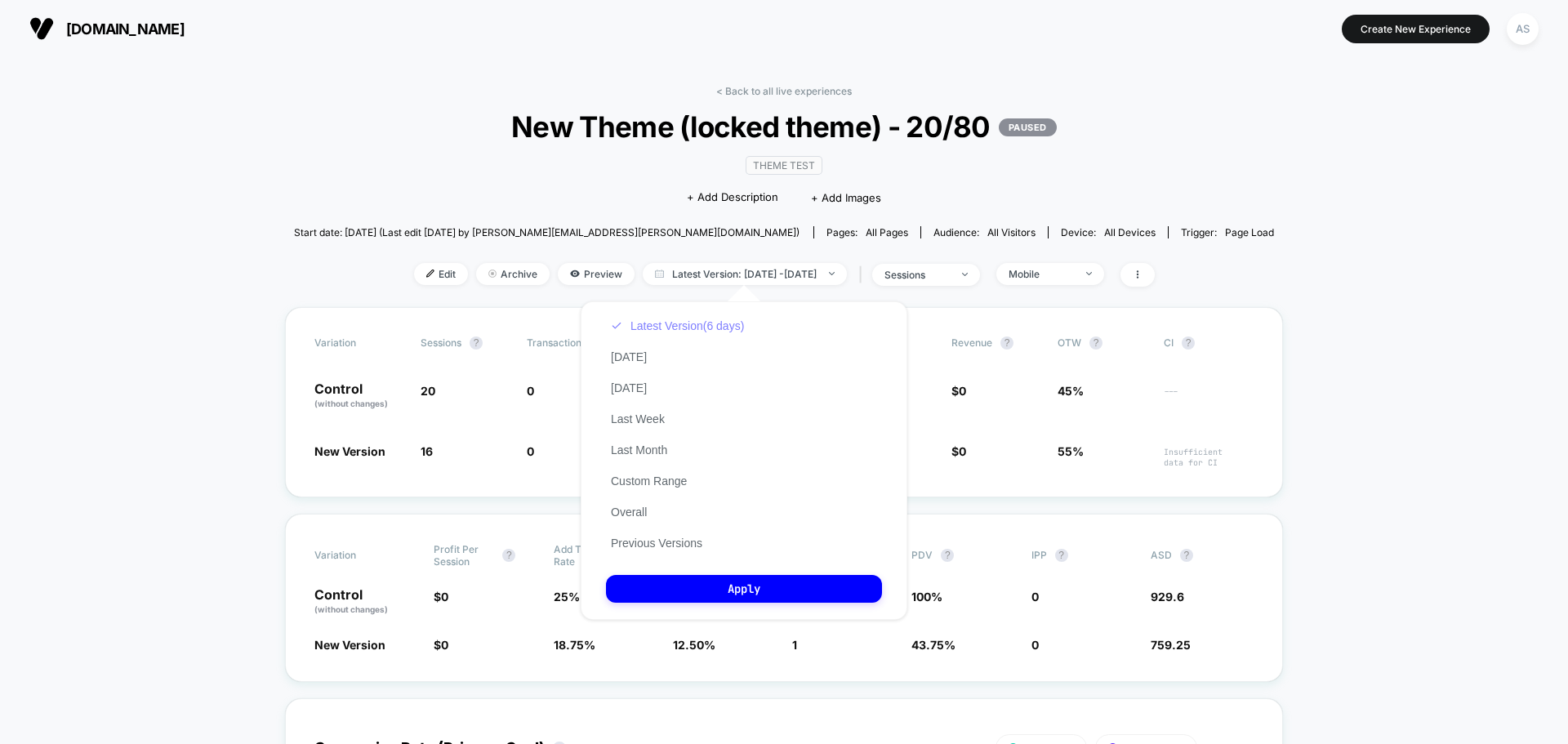
click at [665, 320] on button "Latest Version (6 days)" at bounding box center [677, 326] width 143 height 14
click at [727, 584] on button "Apply" at bounding box center [743, 588] width 276 height 28
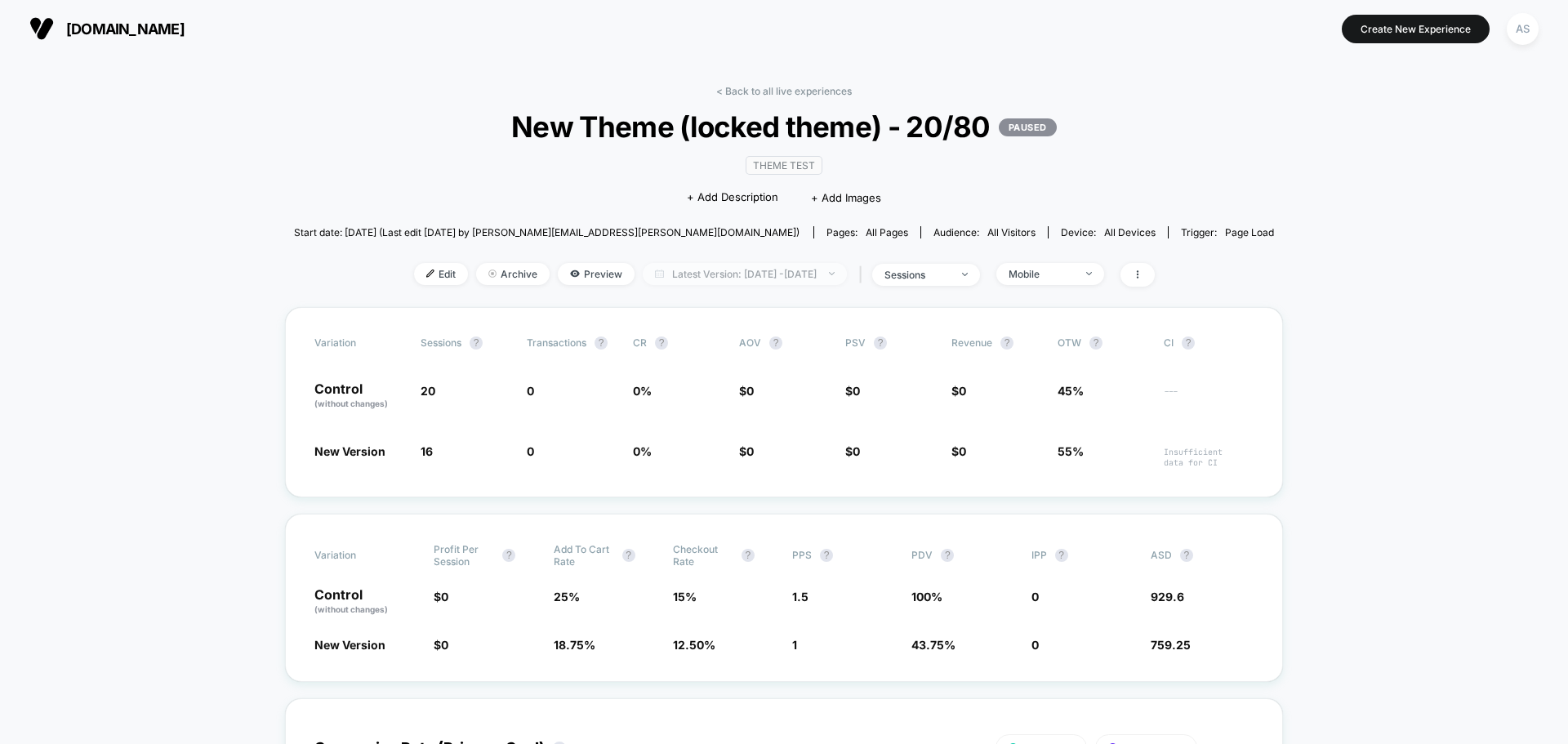
click at [653, 268] on span "Latest Version: [DATE] - [DATE]" at bounding box center [744, 274] width 204 height 22
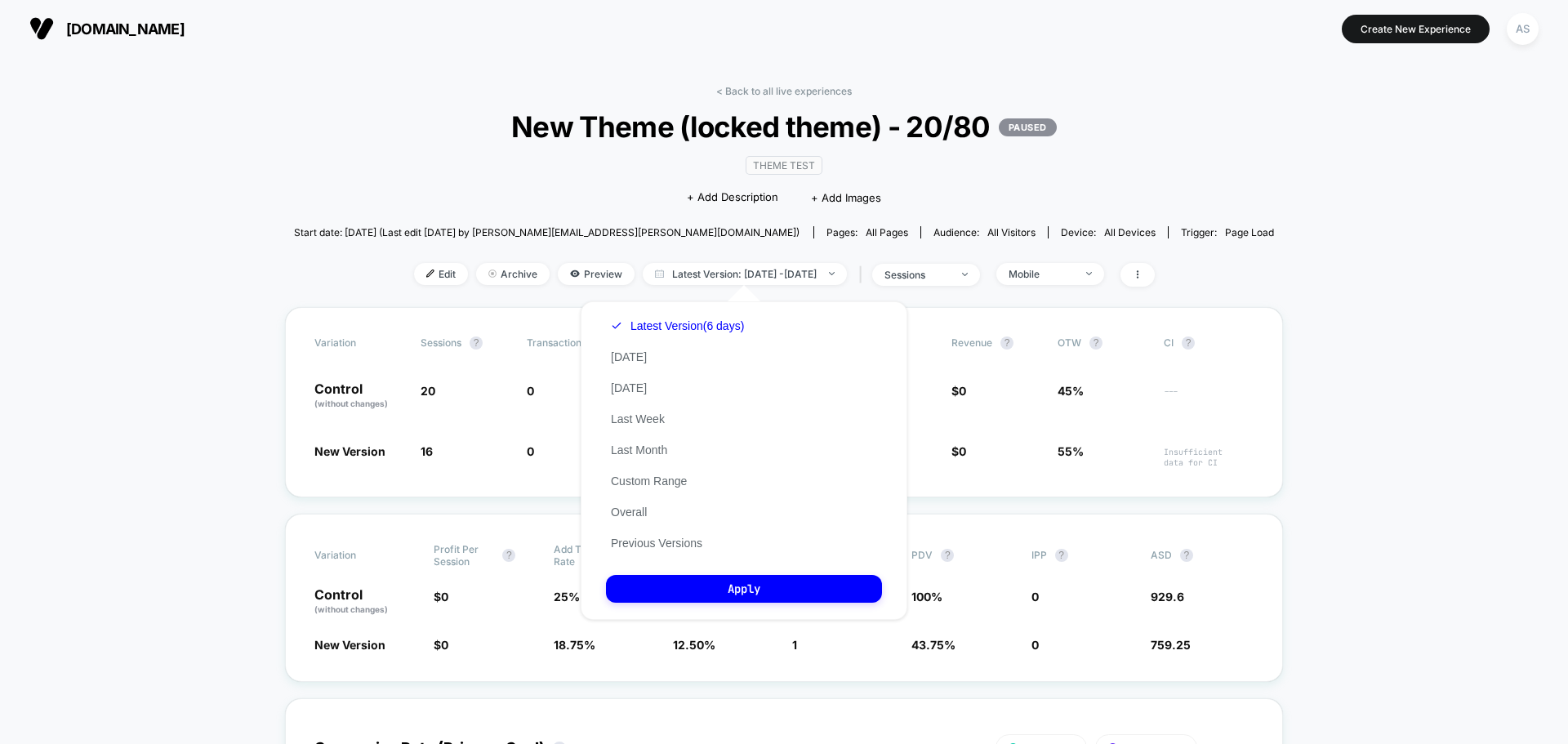
click at [90, 36] on span "[DOMAIN_NAME]" at bounding box center [125, 29] width 118 height 17
